Goal: Communication & Community: Participate in discussion

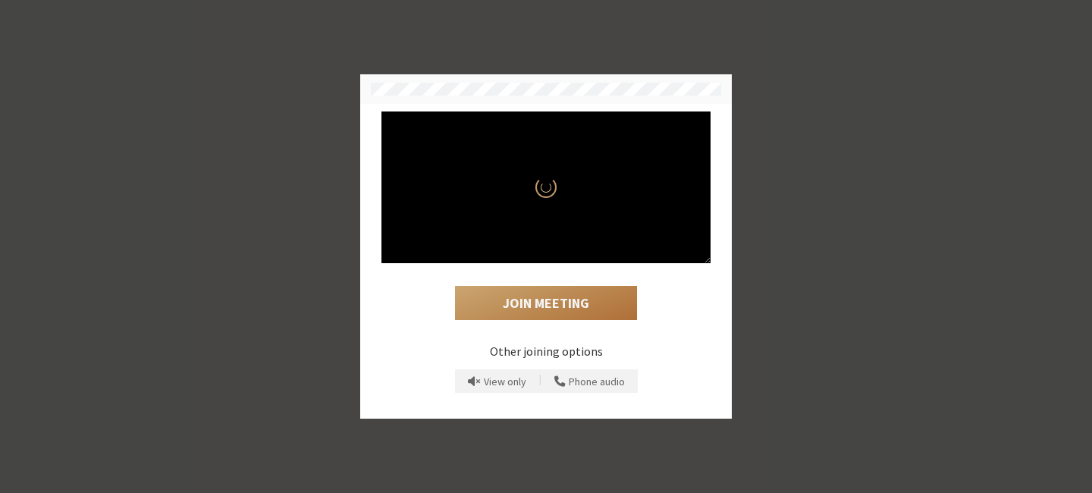
click at [547, 293] on button "Join Meeting" at bounding box center [546, 303] width 182 height 35
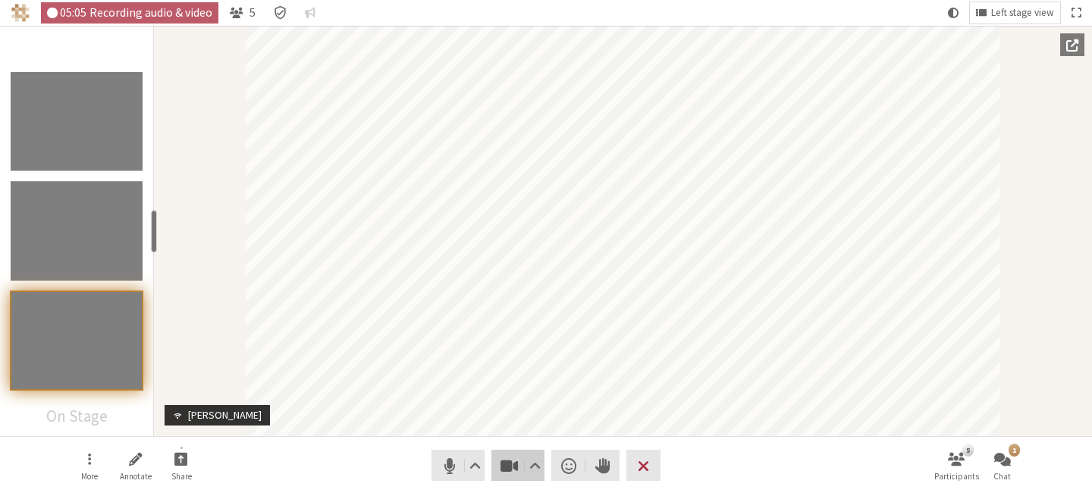
click at [507, 465] on span "Stop video (⌘+Shift+V)" at bounding box center [509, 465] width 21 height 21
click at [449, 470] on span "Mute (⌘+Shift+A)" at bounding box center [449, 465] width 21 height 21
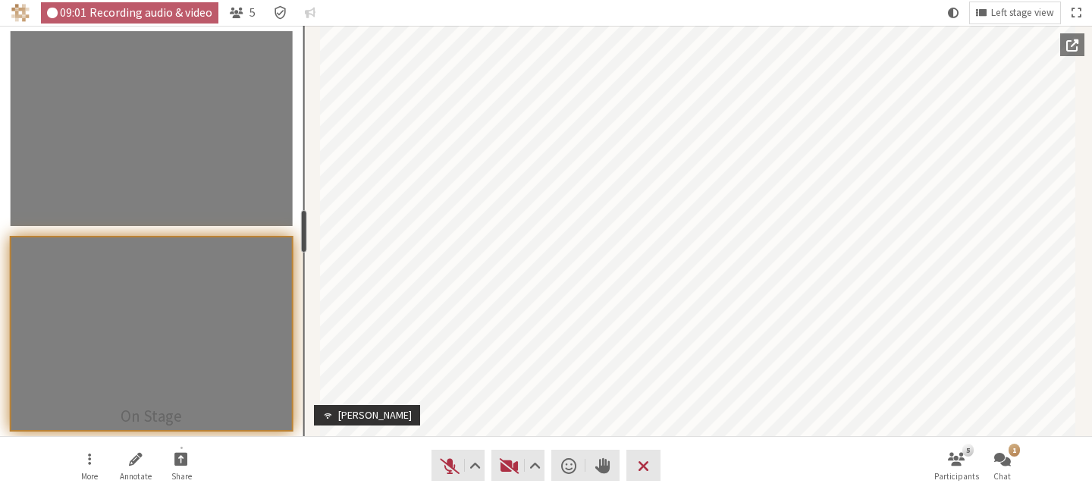
drag, startPoint x: 154, startPoint y: 245, endPoint x: 302, endPoint y: 281, distance: 152.2
click at [302, 281] on section "On Stage resize" at bounding box center [151, 231] width 303 height 410
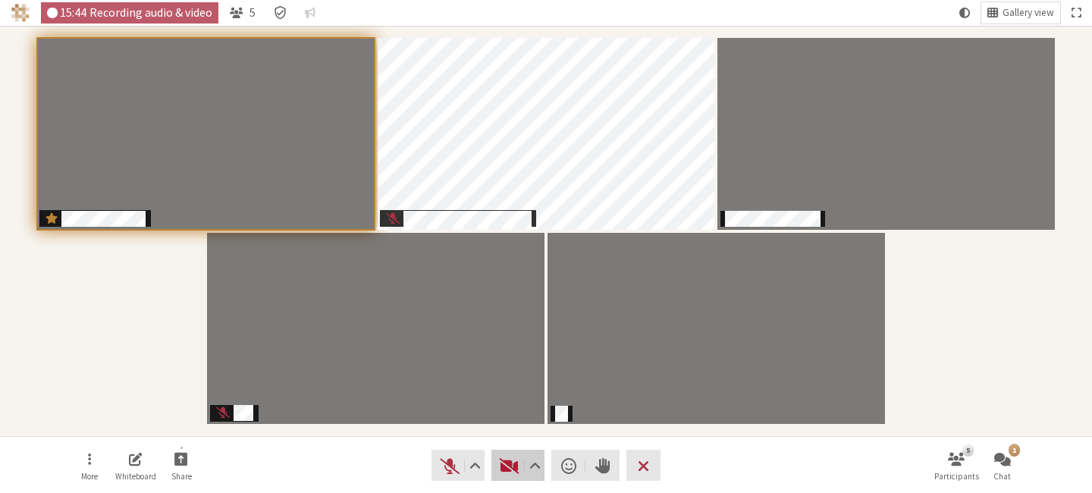
click at [503, 465] on span "Start video (⌘+Shift+V)" at bounding box center [509, 465] width 21 height 21
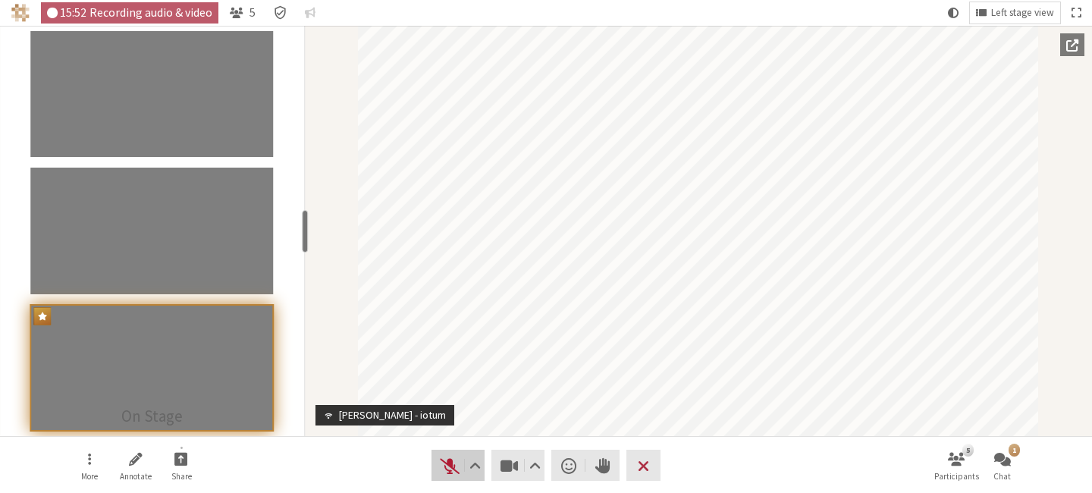
click at [450, 472] on span "Unmute (⌘+Shift+A)" at bounding box center [449, 465] width 21 height 21
click at [452, 472] on span "Mute (⌘+Shift+A)" at bounding box center [449, 465] width 21 height 21
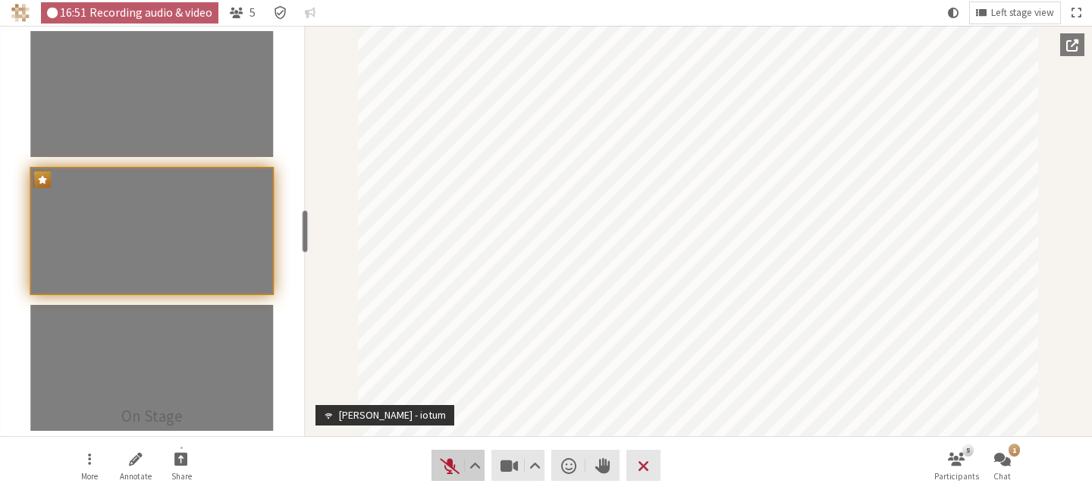
click at [452, 472] on span "Unmute (⌘+Shift+A)" at bounding box center [449, 465] width 21 height 21
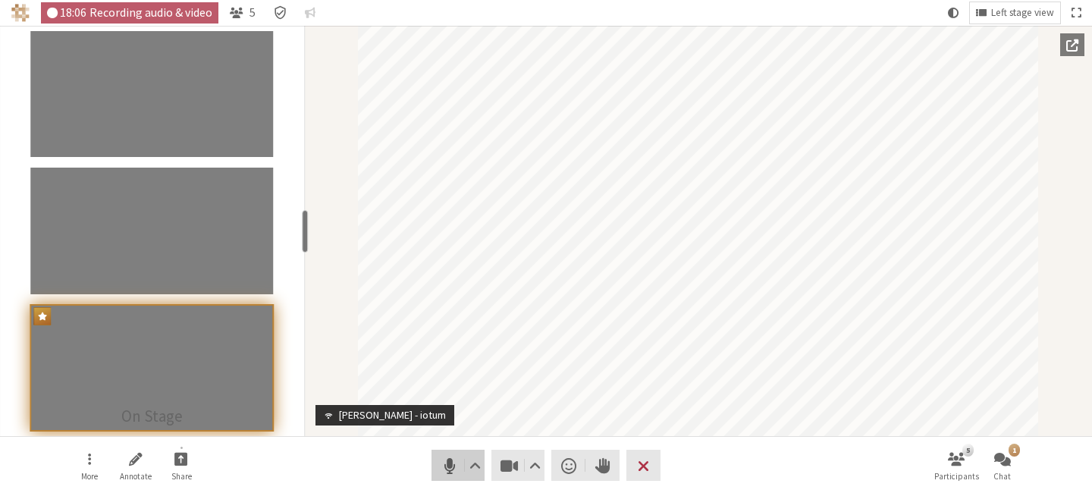
click at [447, 470] on span "Mute (⌘+Shift+A)" at bounding box center [449, 465] width 21 height 21
click at [447, 470] on span "Unmute (⌘+Shift+A)" at bounding box center [449, 465] width 21 height 21
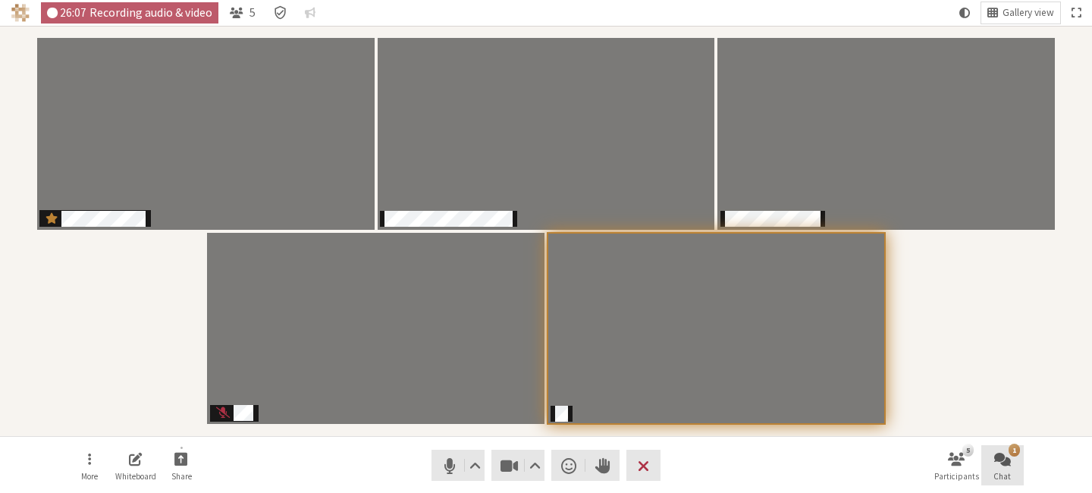
click at [1000, 465] on span "Open chat" at bounding box center [1002, 458] width 17 height 17
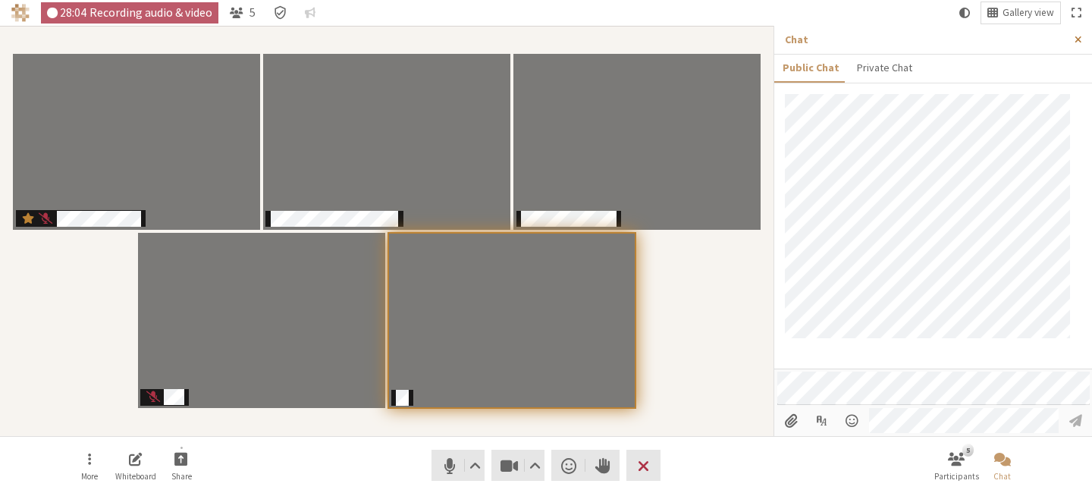
click at [1078, 39] on span "Close sidebar" at bounding box center [1077, 39] width 7 height 11
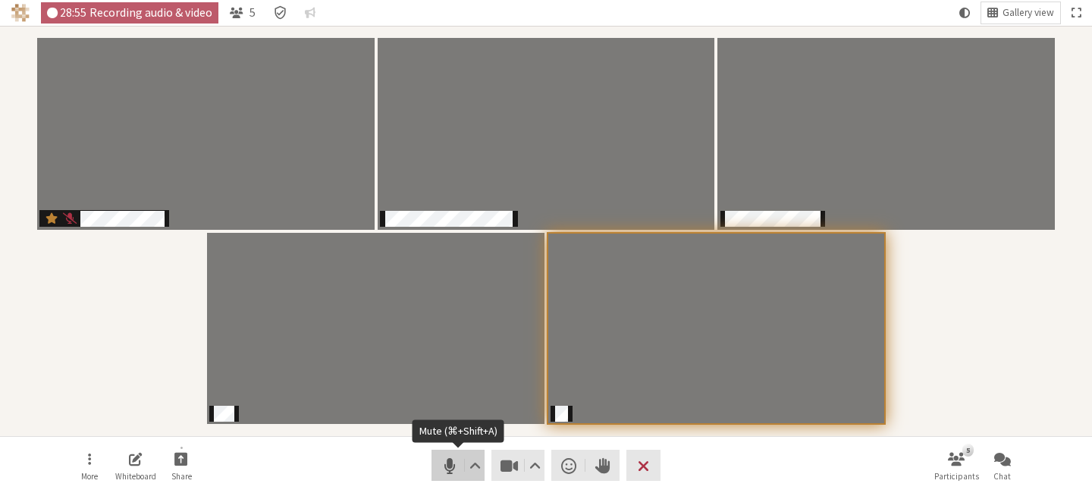
click at [446, 472] on span "Mute (⌘+Shift+A)" at bounding box center [449, 465] width 21 height 21
click at [443, 467] on span "Unmute (⌘+Shift+A)" at bounding box center [449, 465] width 21 height 21
